Goal: Task Accomplishment & Management: Manage account settings

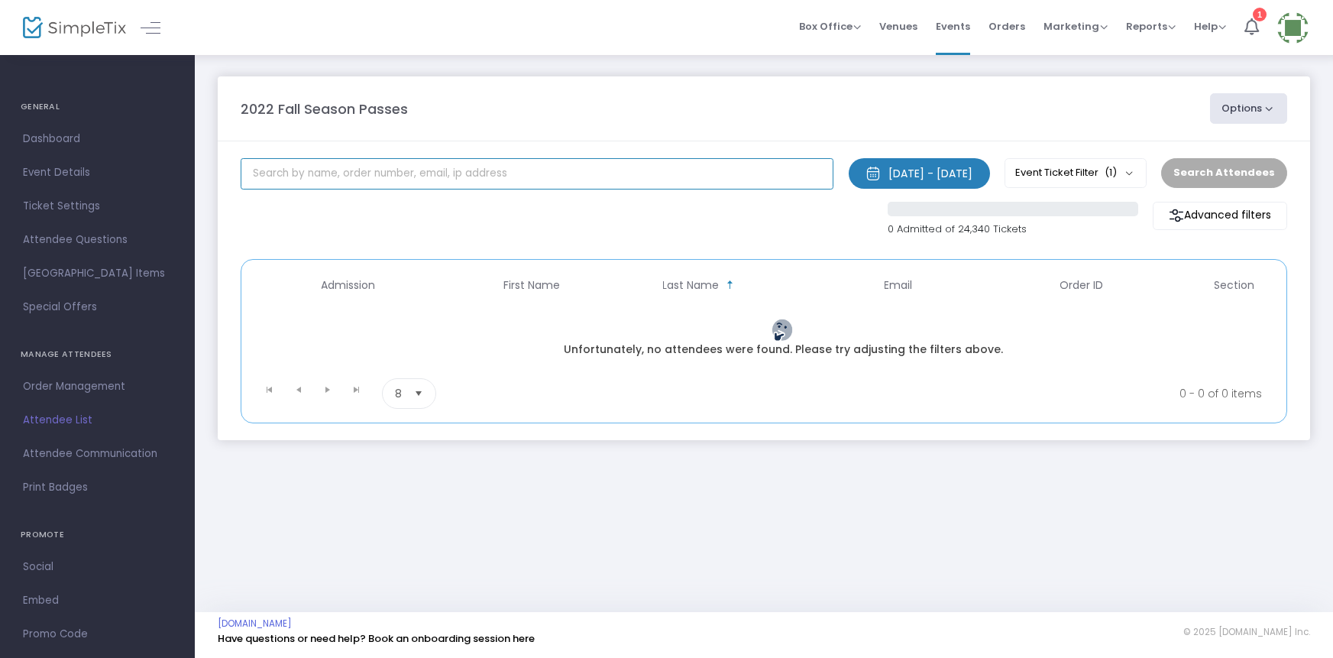
click at [259, 175] on input "text" at bounding box center [537, 173] width 593 height 31
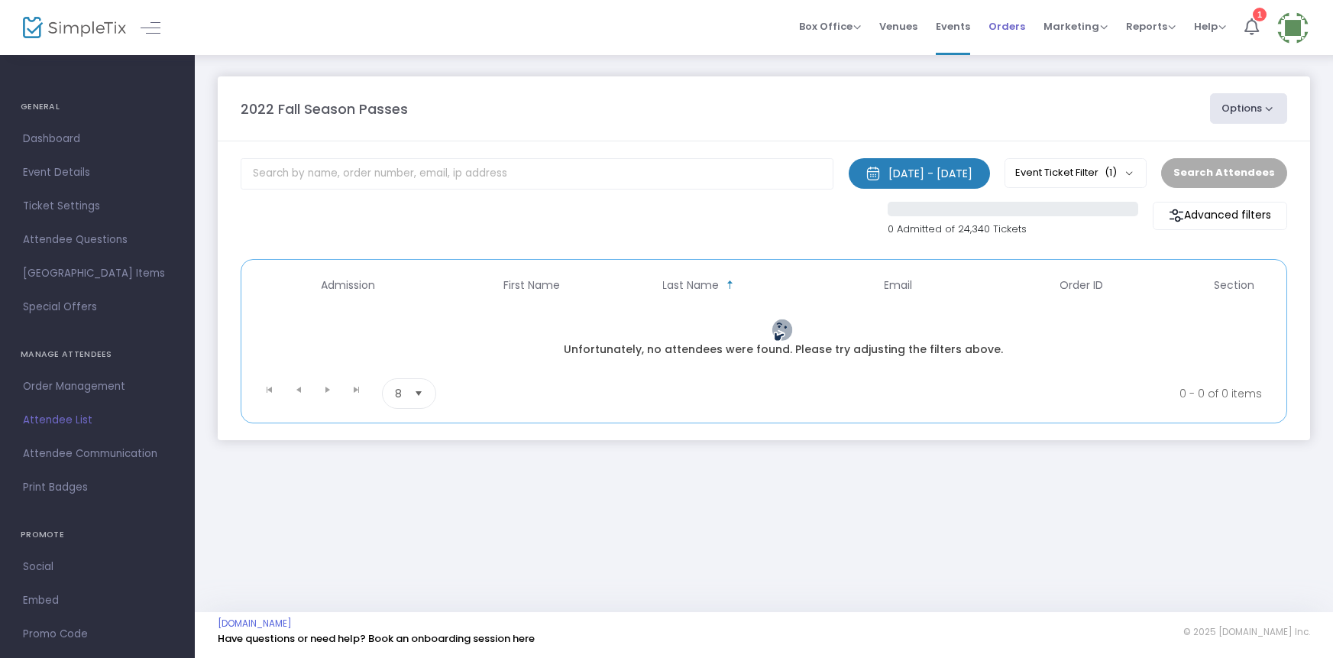
click at [1006, 22] on span "Orders" at bounding box center [1007, 26] width 37 height 39
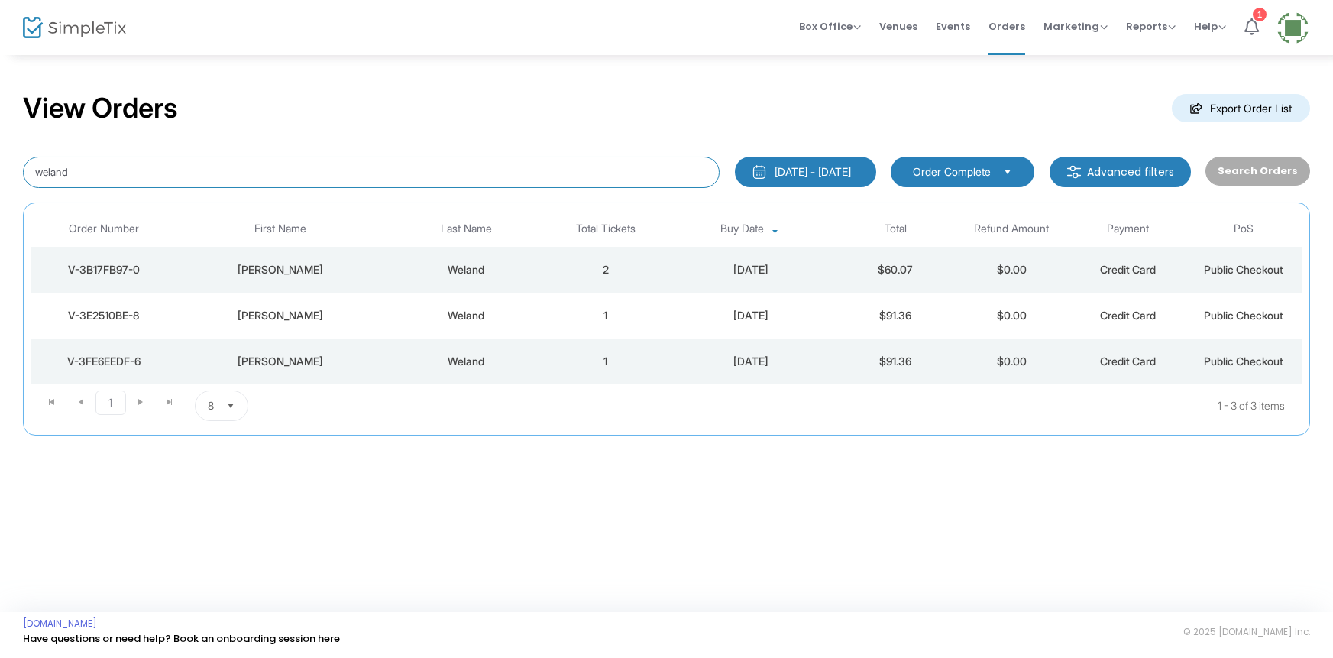
drag, startPoint x: 77, startPoint y: 169, endPoint x: 0, endPoint y: 198, distance: 82.4
click at [0, 198] on div "View Orders Export Order List weland [DATE] - [DATE] Last 30 Days [DATE] [DATE]…" at bounding box center [666, 270] width 1333 height 435
type input "[PERSON_NAME]"
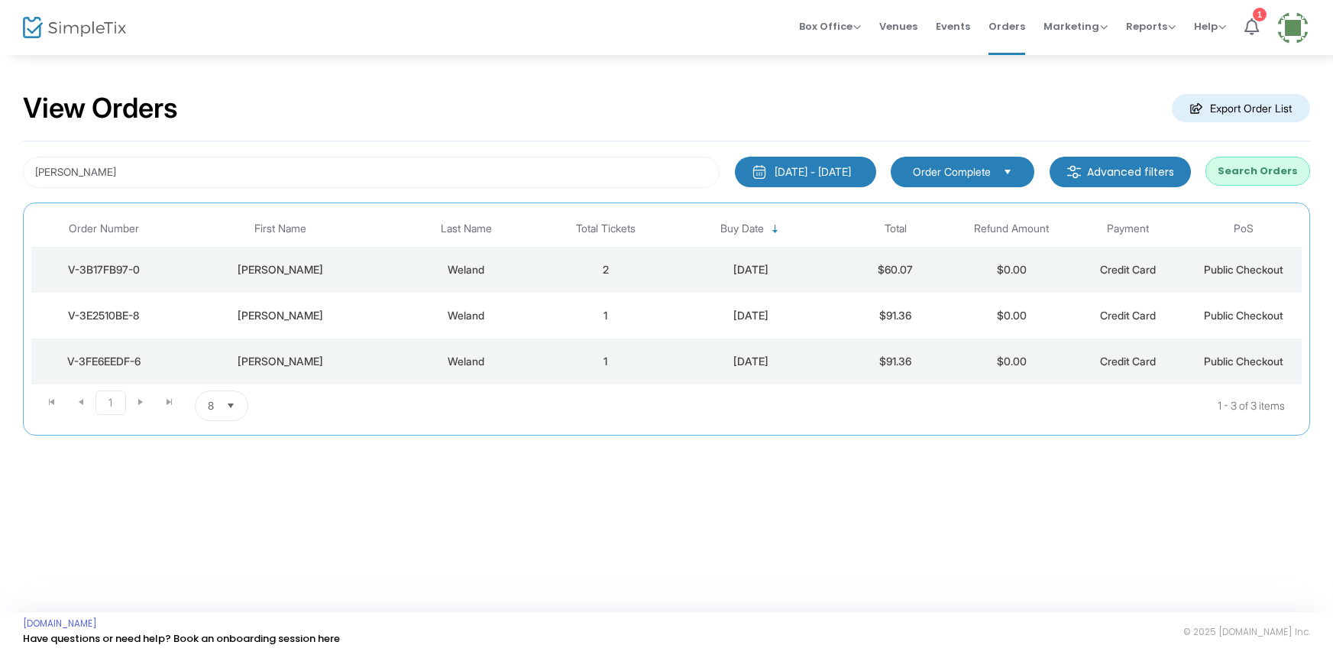
click at [1253, 176] on button "Search Orders" at bounding box center [1258, 171] width 105 height 29
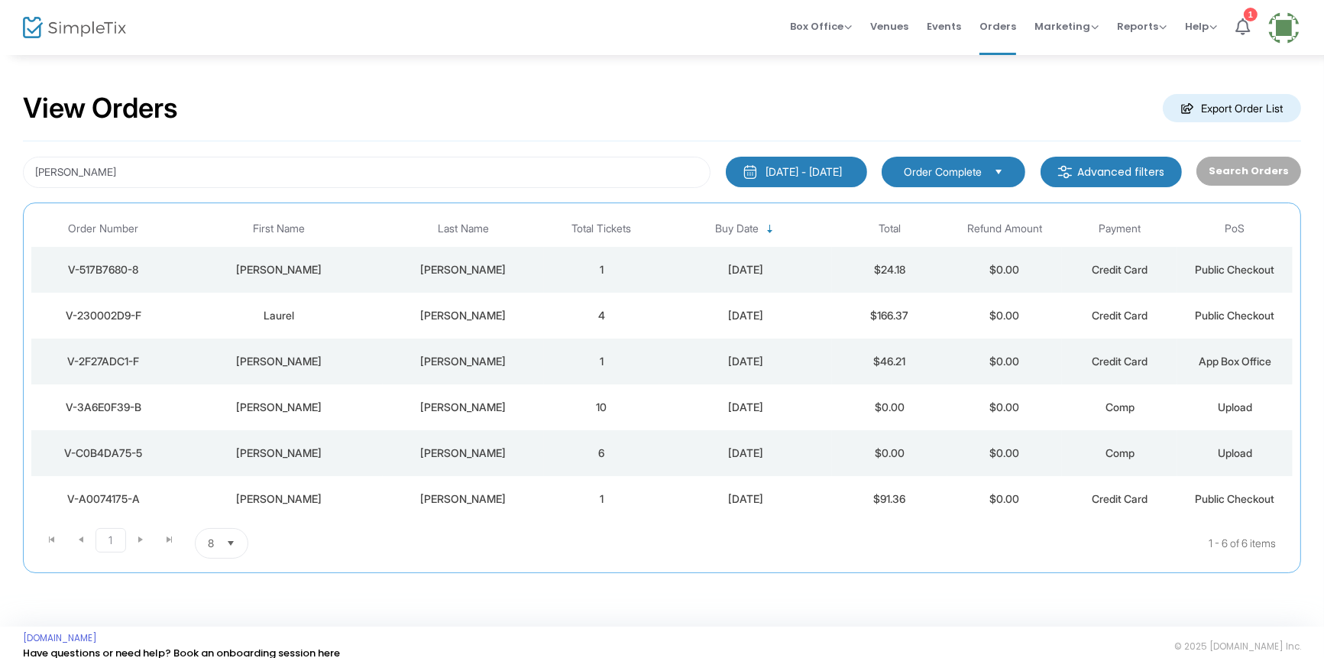
click at [143, 536] on kendo-pager-next-buttons at bounding box center [155, 543] width 58 height 31
click at [472, 312] on div "[PERSON_NAME]" at bounding box center [464, 315] width 154 height 15
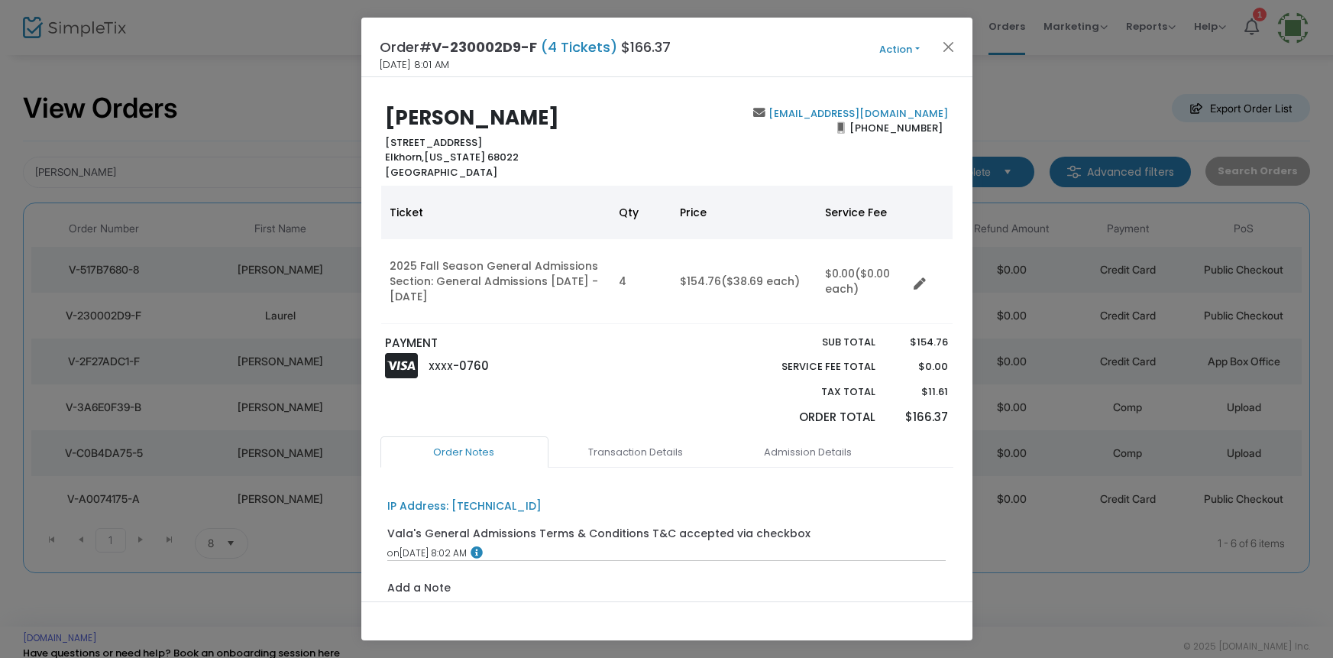
click at [887, 49] on button "Action" at bounding box center [900, 49] width 92 height 17
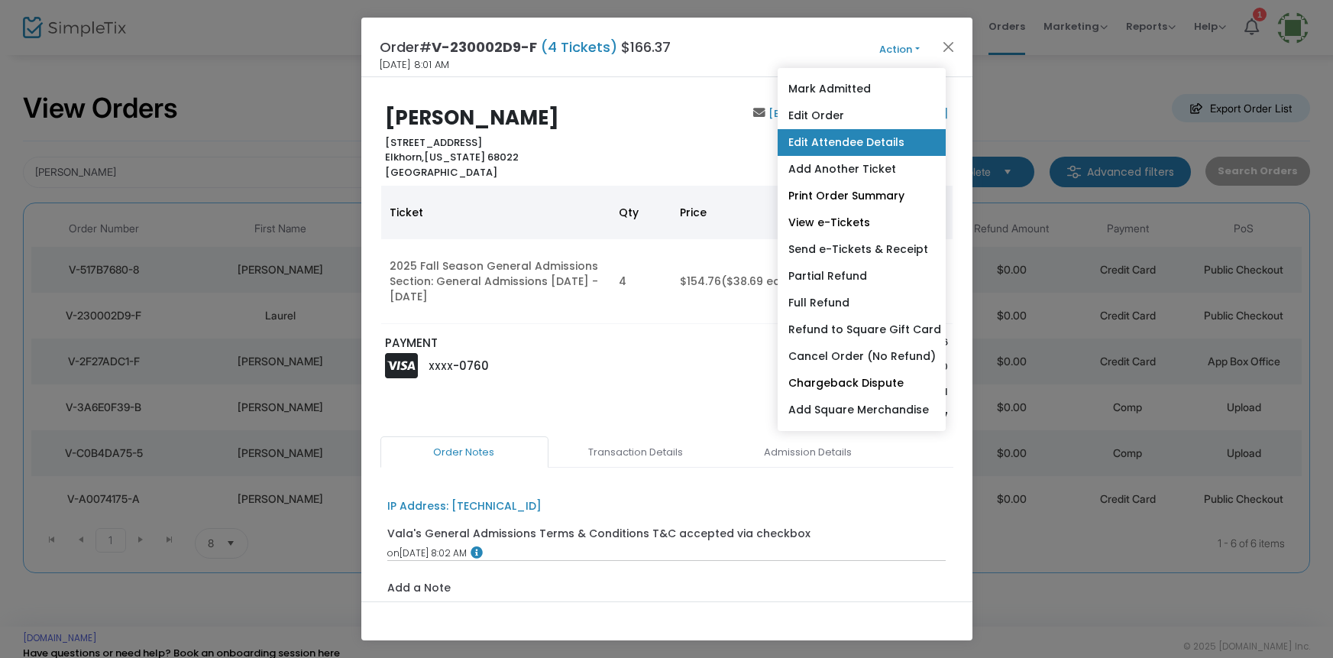
click at [857, 141] on link "Edit Attendee Details" at bounding box center [861, 142] width 168 height 27
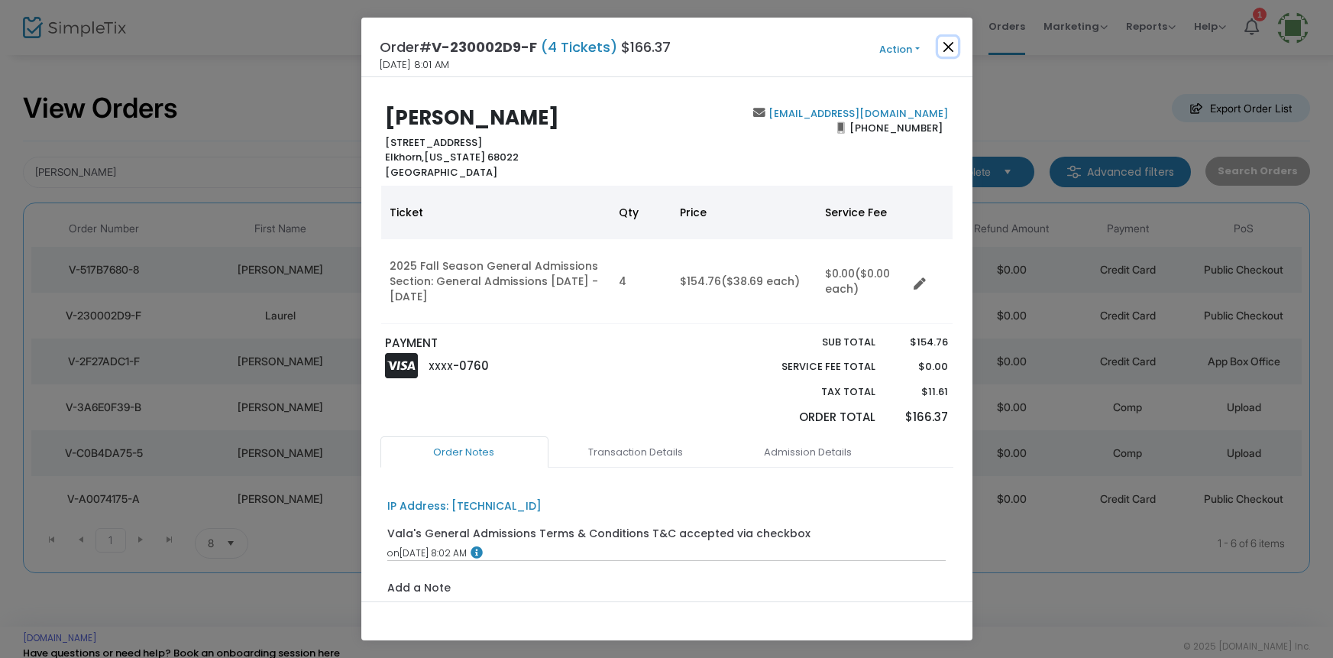
click at [948, 45] on button "Close" at bounding box center [948, 47] width 20 height 20
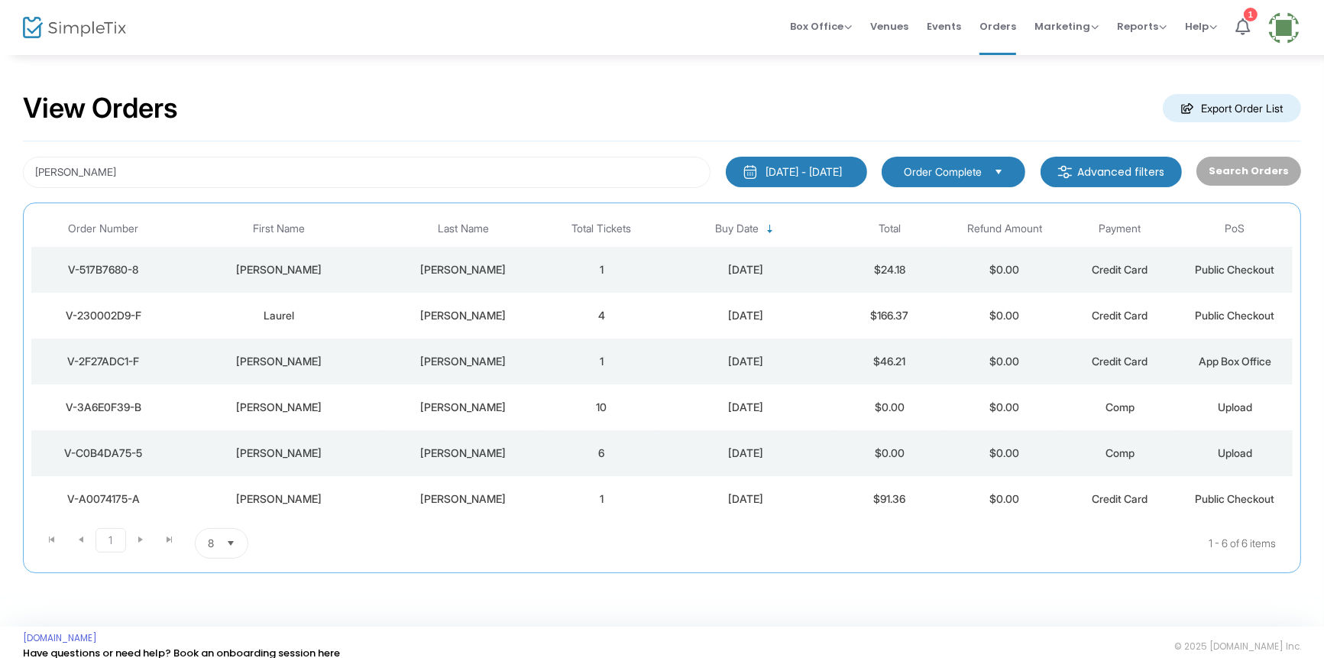
click at [462, 454] on div "[PERSON_NAME]" at bounding box center [464, 452] width 154 height 15
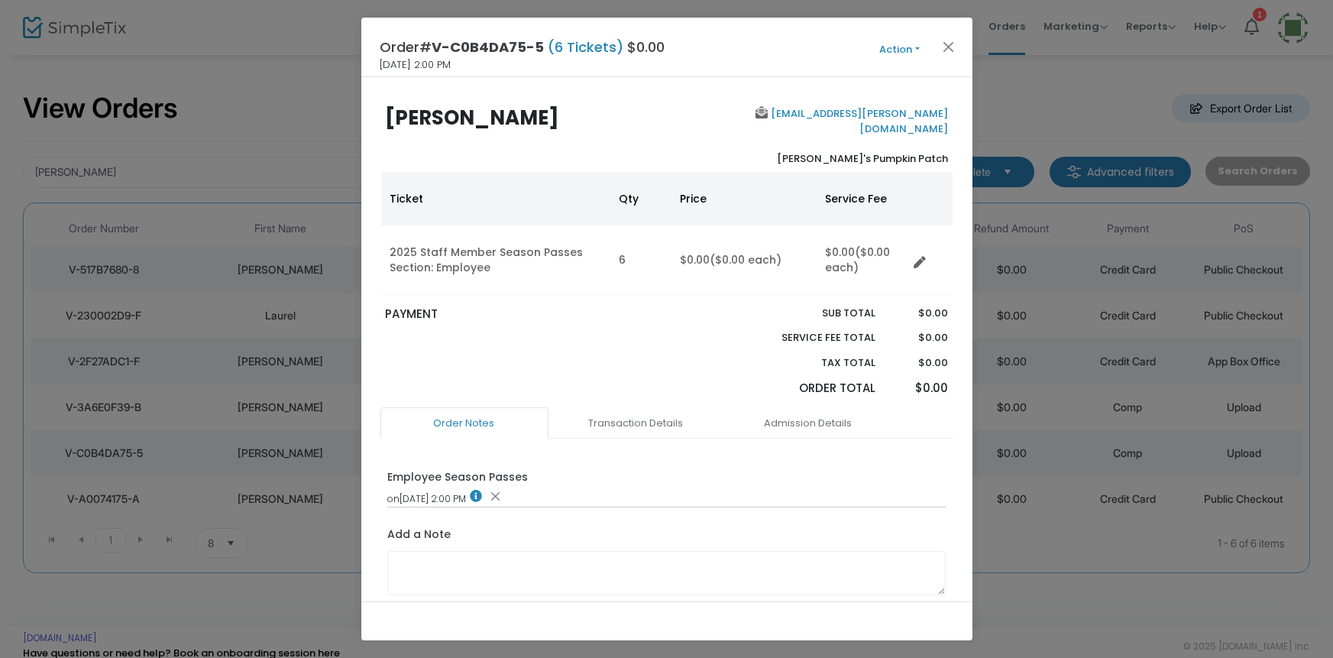
click at [895, 48] on button "Action" at bounding box center [900, 49] width 92 height 17
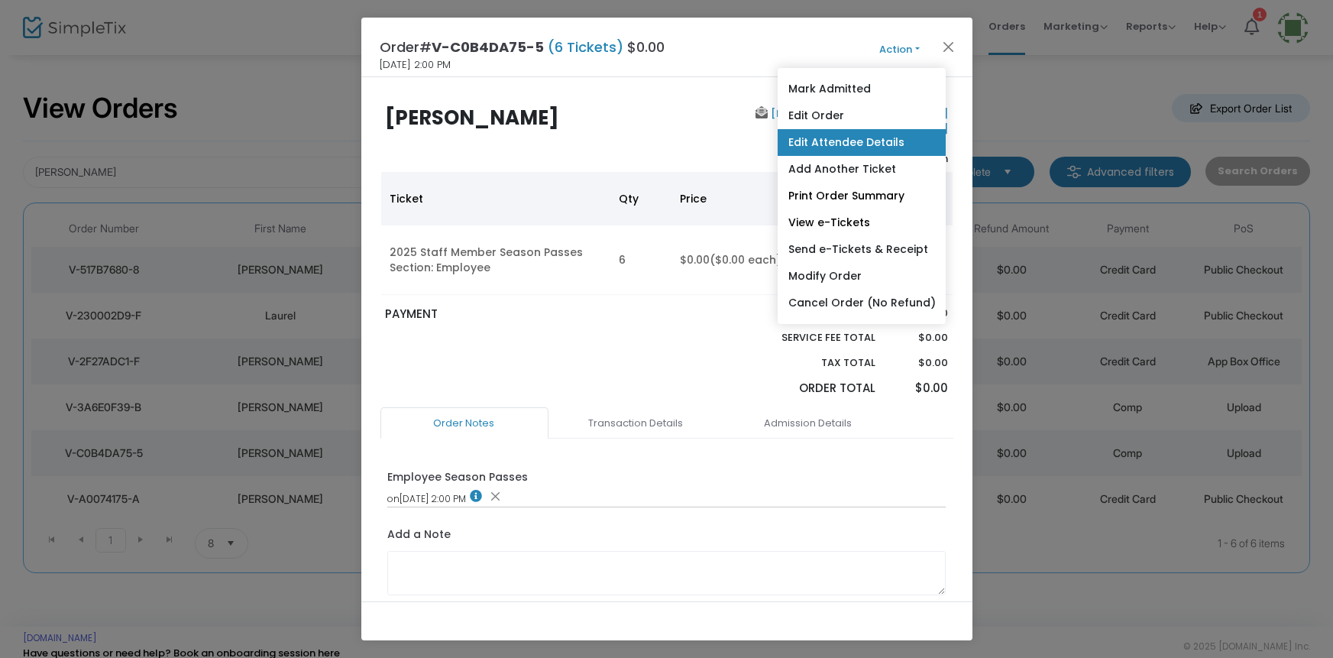
click at [851, 141] on link "Edit Attendee Details" at bounding box center [861, 142] width 168 height 27
